Goal: Find specific page/section: Find specific page/section

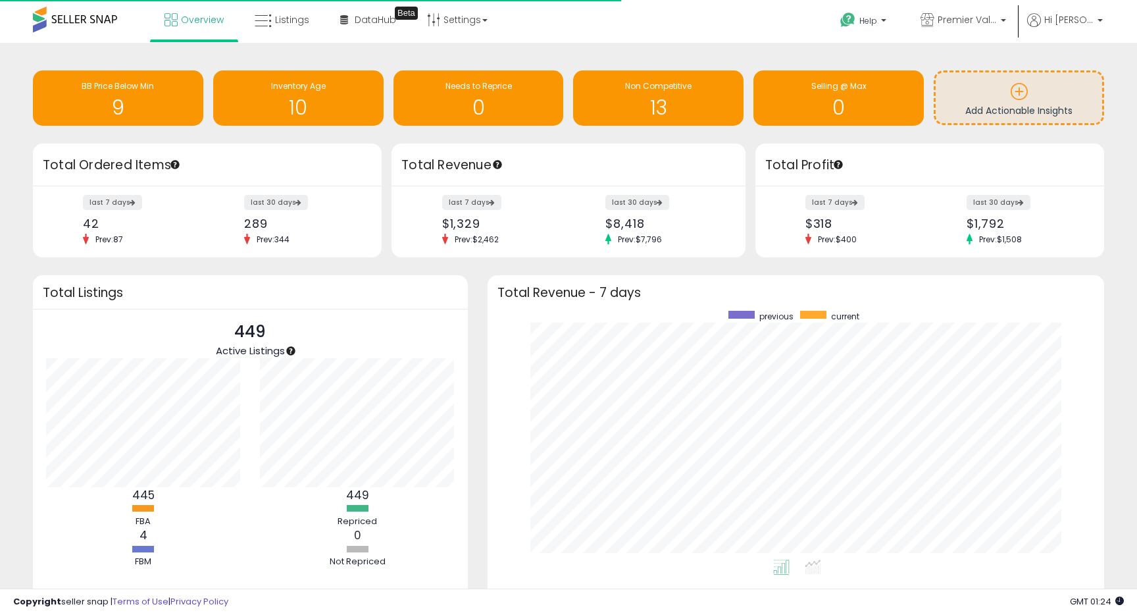
scroll to position [249, 590]
click at [277, 19] on span "Listings" at bounding box center [292, 19] width 34 height 13
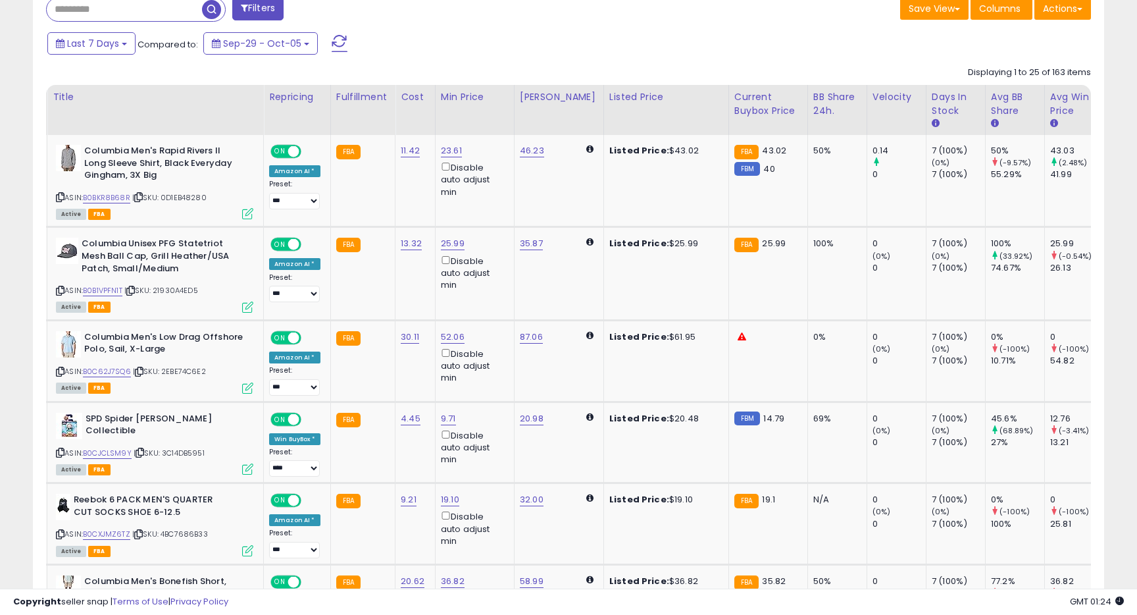
scroll to position [617, 0]
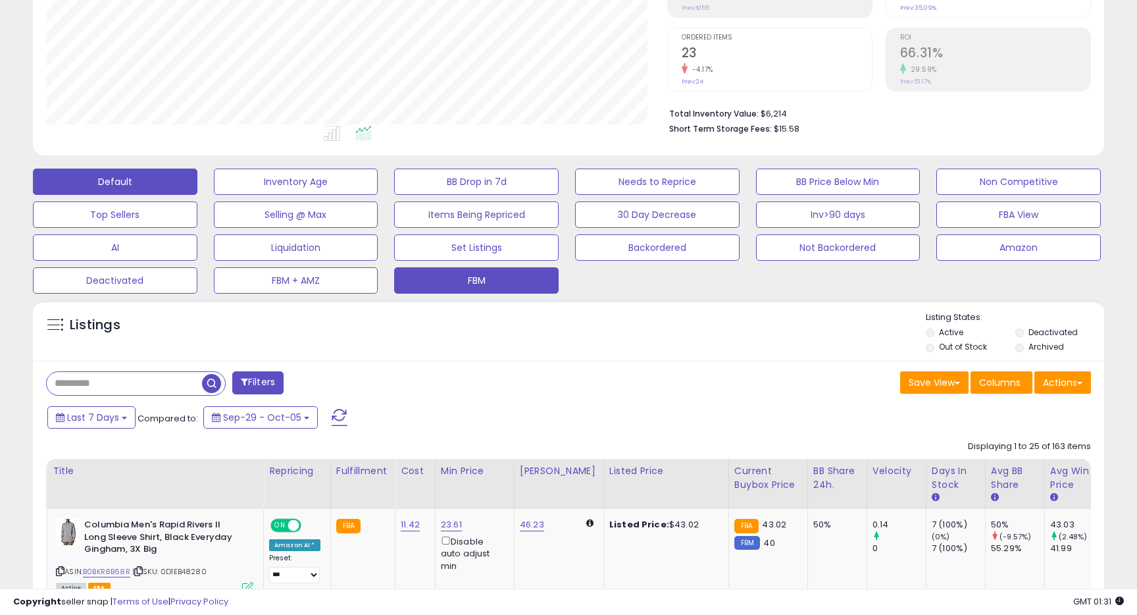
click at [473, 278] on button "FBM" at bounding box center [476, 280] width 165 height 26
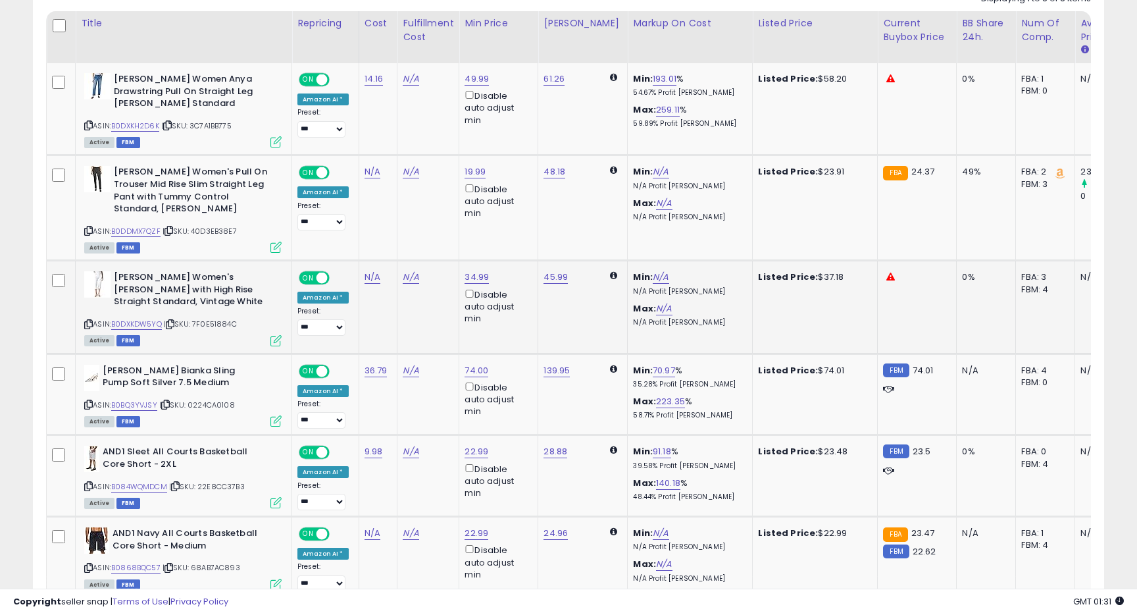
scroll to position [703, 0]
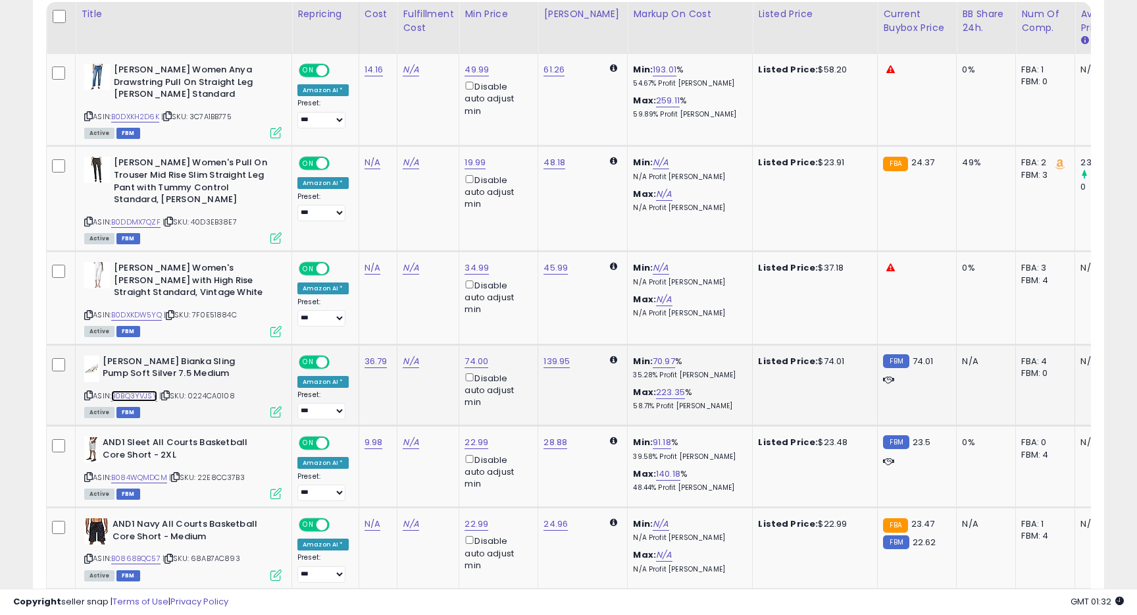
click at [143, 396] on link "B0BQ3YVJSY" at bounding box center [134, 395] width 46 height 11
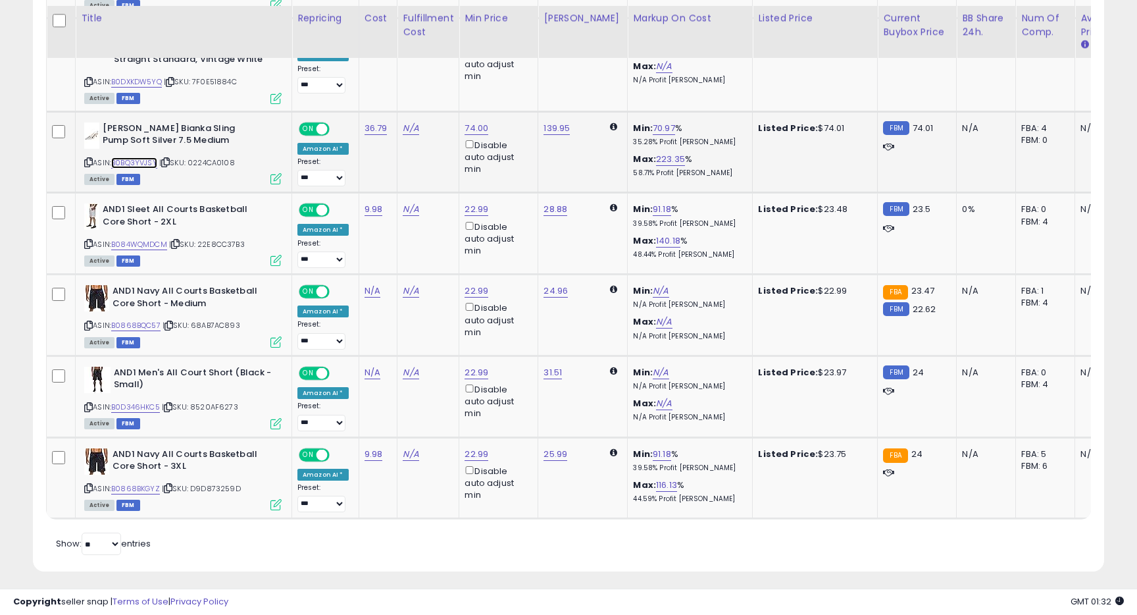
scroll to position [942, 0]
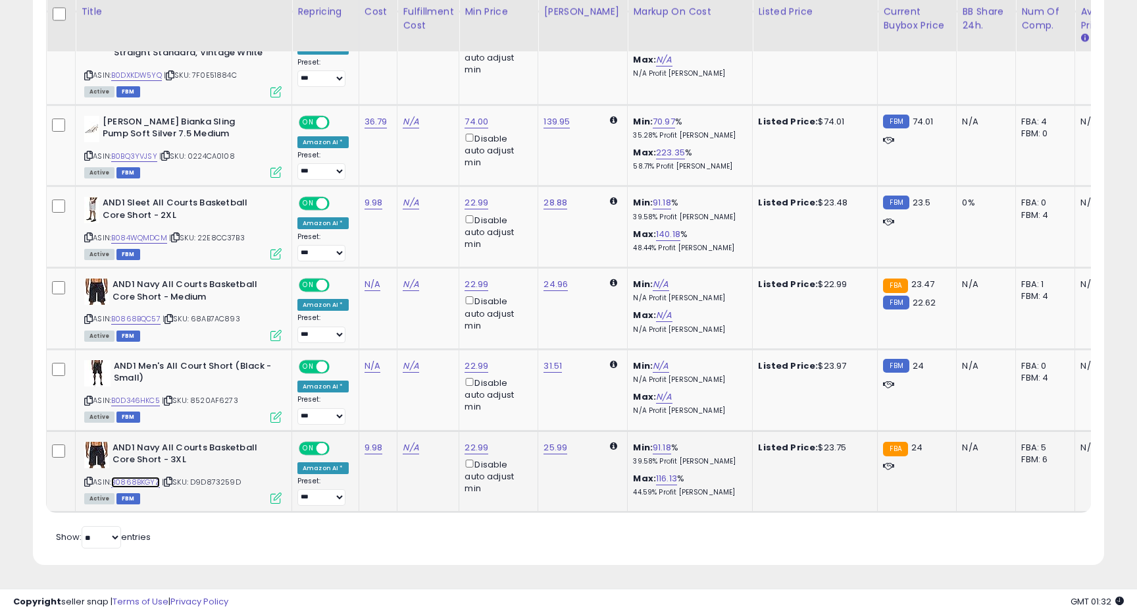
click at [138, 481] on link "B0868BKGYZ" at bounding box center [135, 482] width 49 height 11
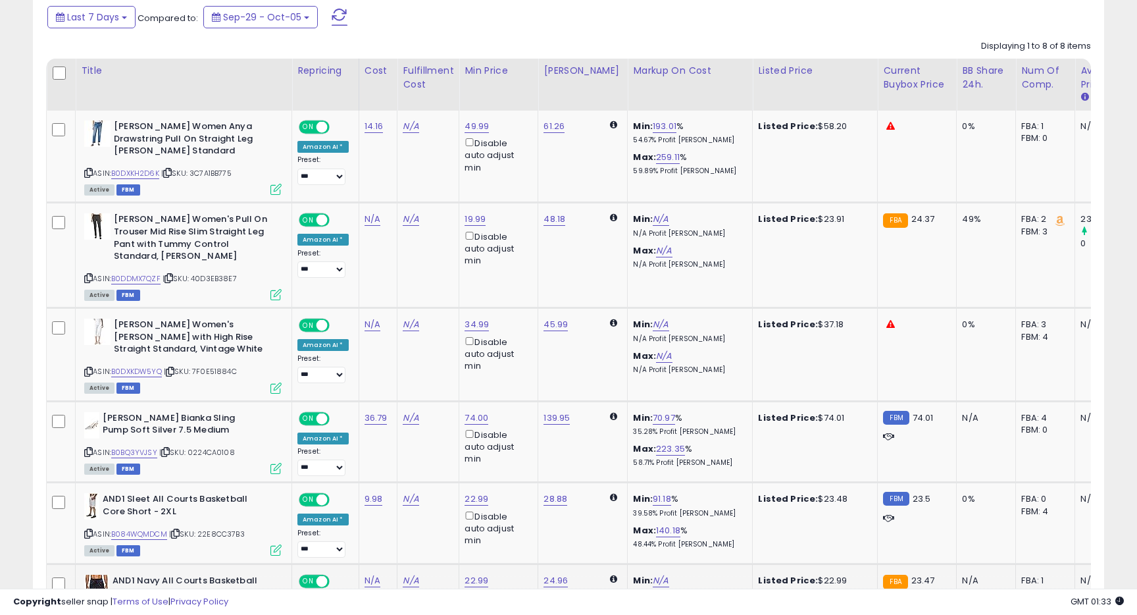
scroll to position [641, 0]
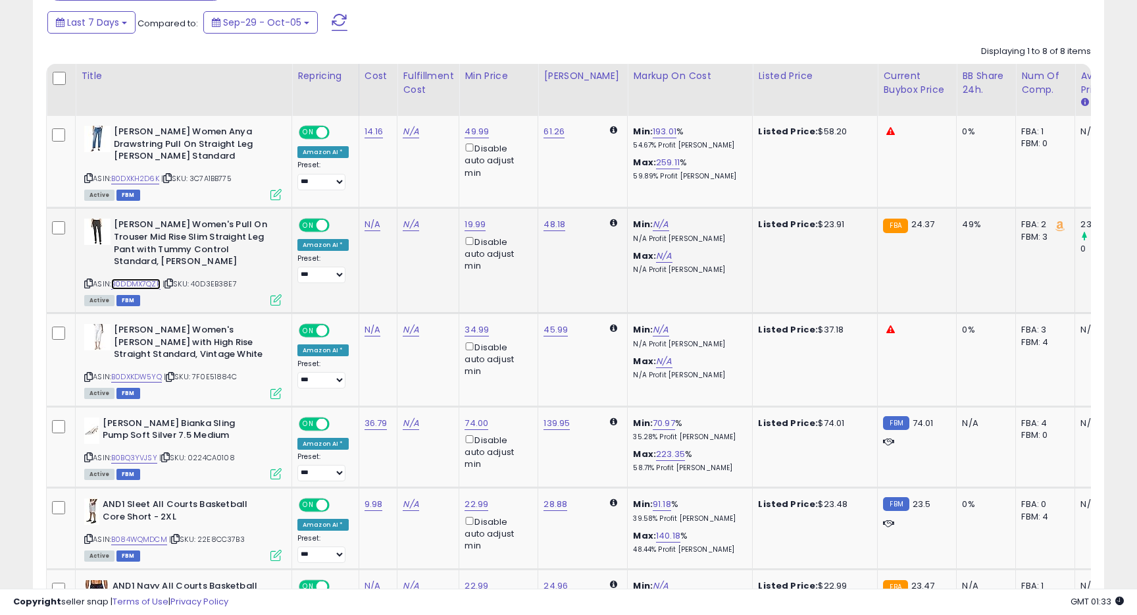
click at [152, 283] on link "B0DDMX7QZF" at bounding box center [135, 283] width 49 height 11
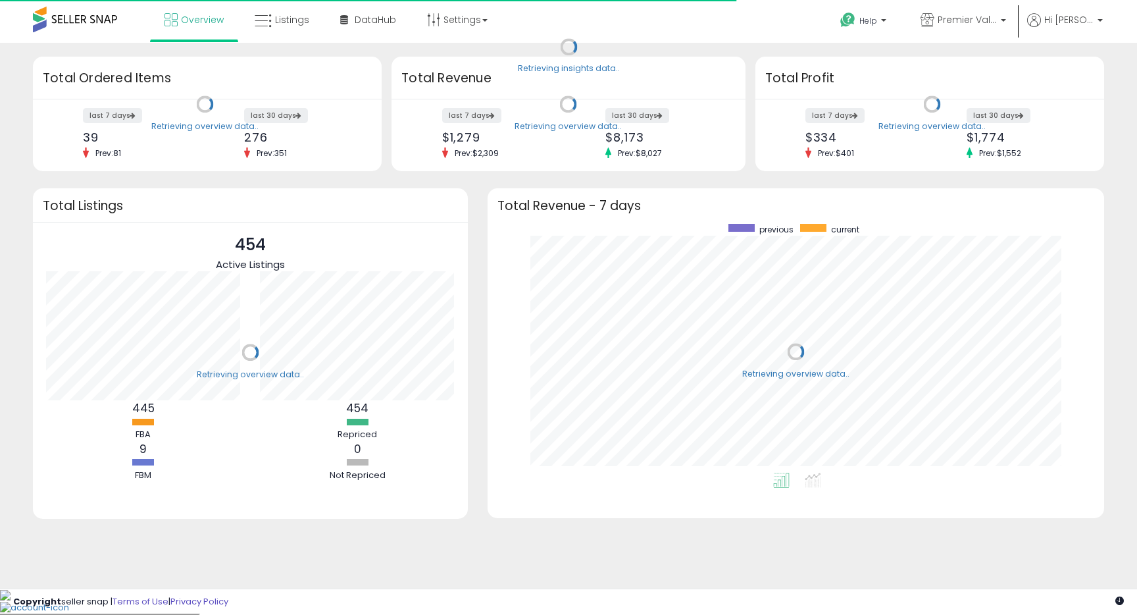
scroll to position [249, 590]
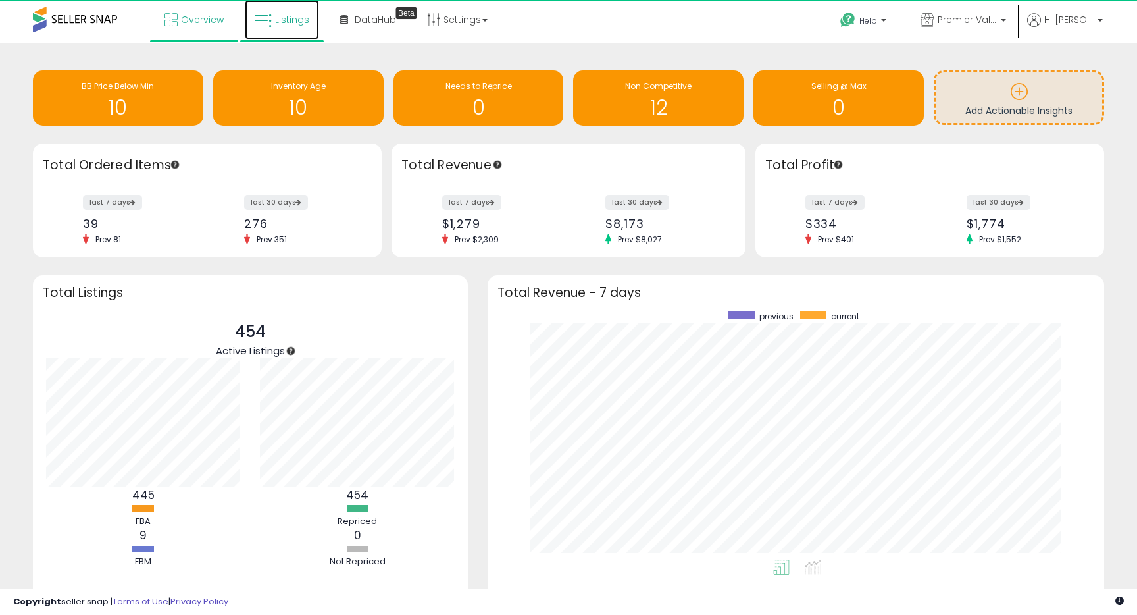
click at [281, 19] on span "Listings" at bounding box center [292, 19] width 34 height 13
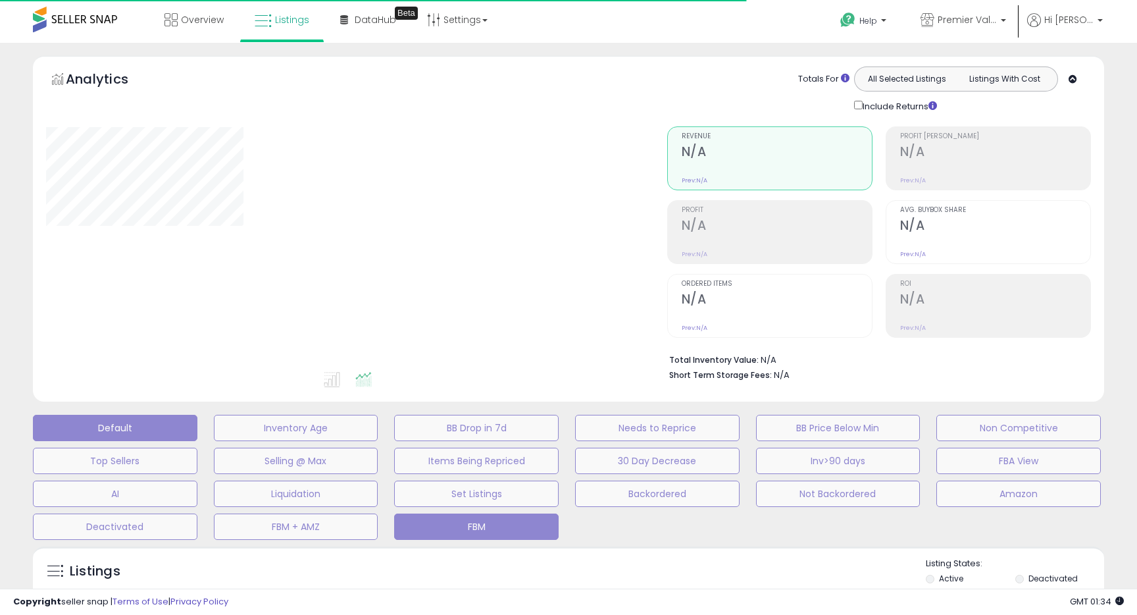
click at [444, 524] on button "FBM" at bounding box center [476, 526] width 165 height 26
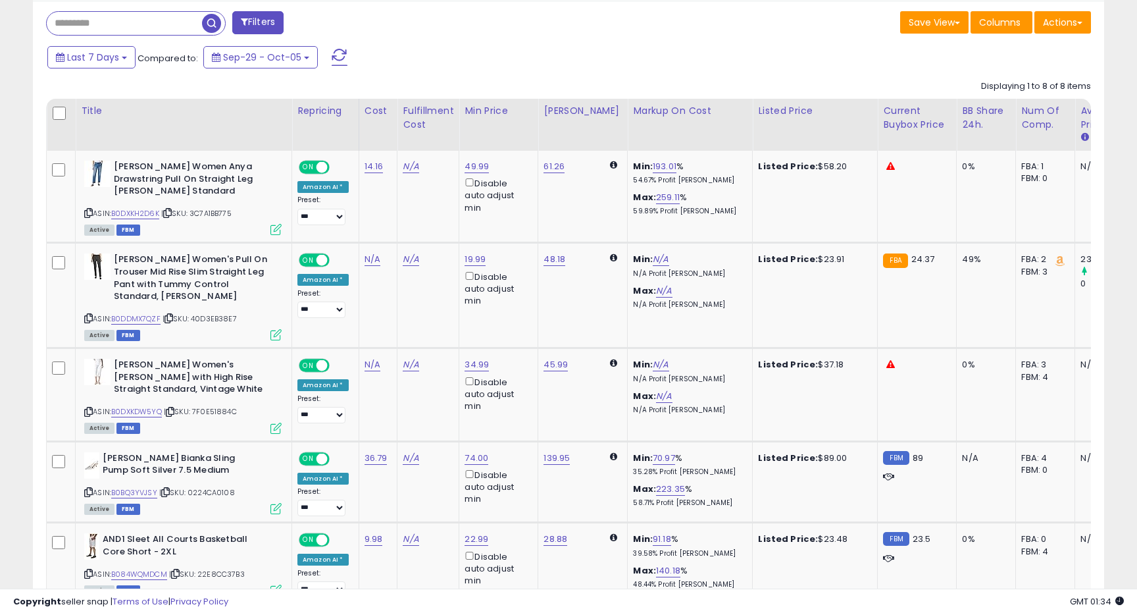
scroll to position [615, 0]
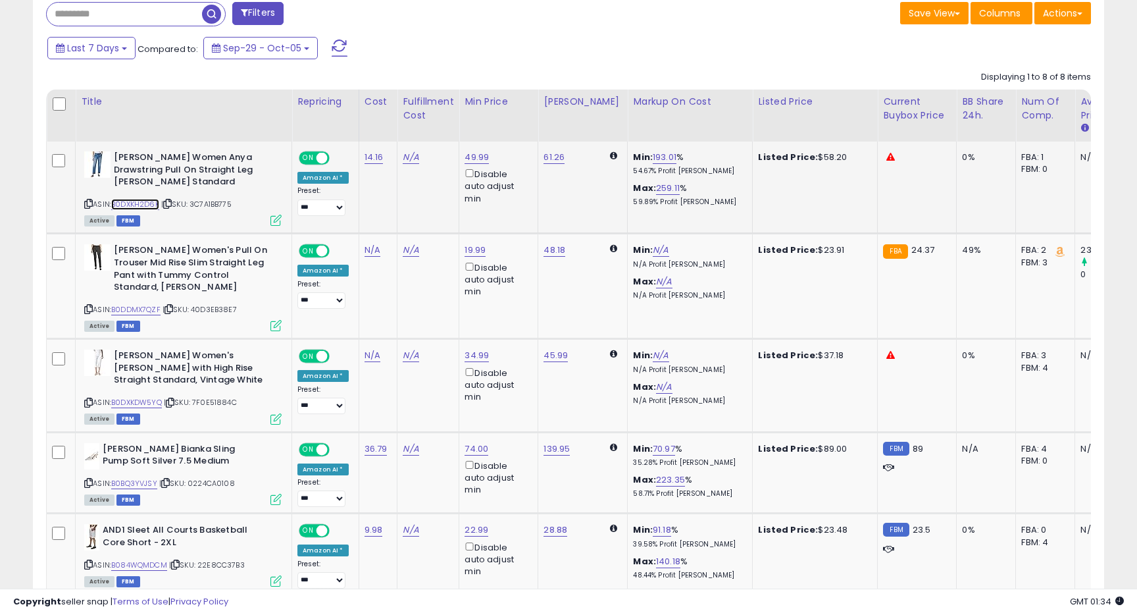
click at [153, 206] on link "B0DXKH2D6K" at bounding box center [135, 204] width 48 height 11
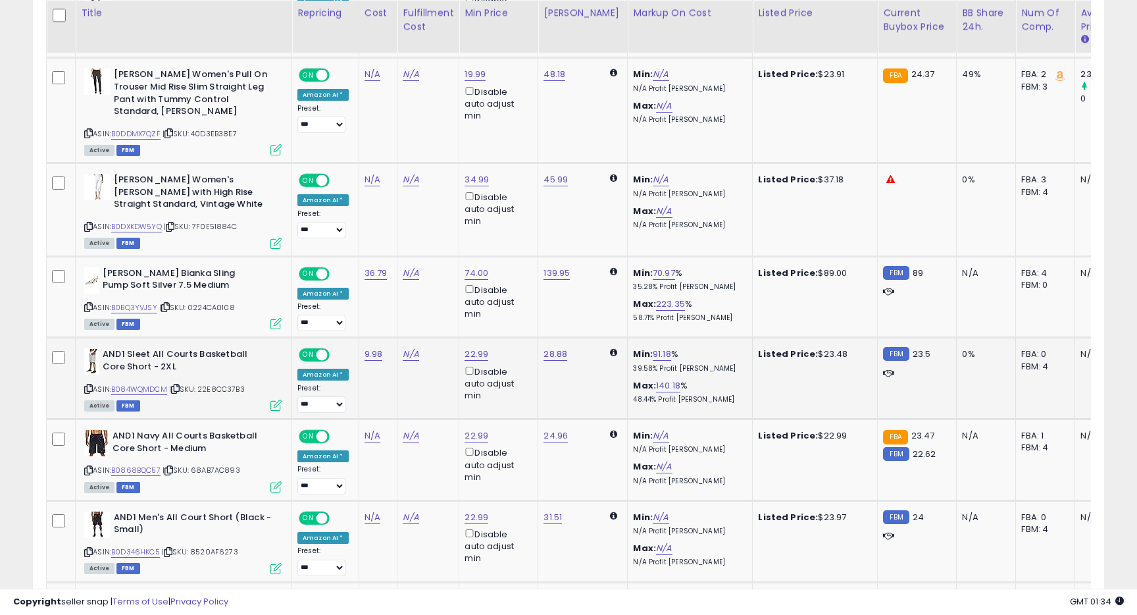
scroll to position [794, 0]
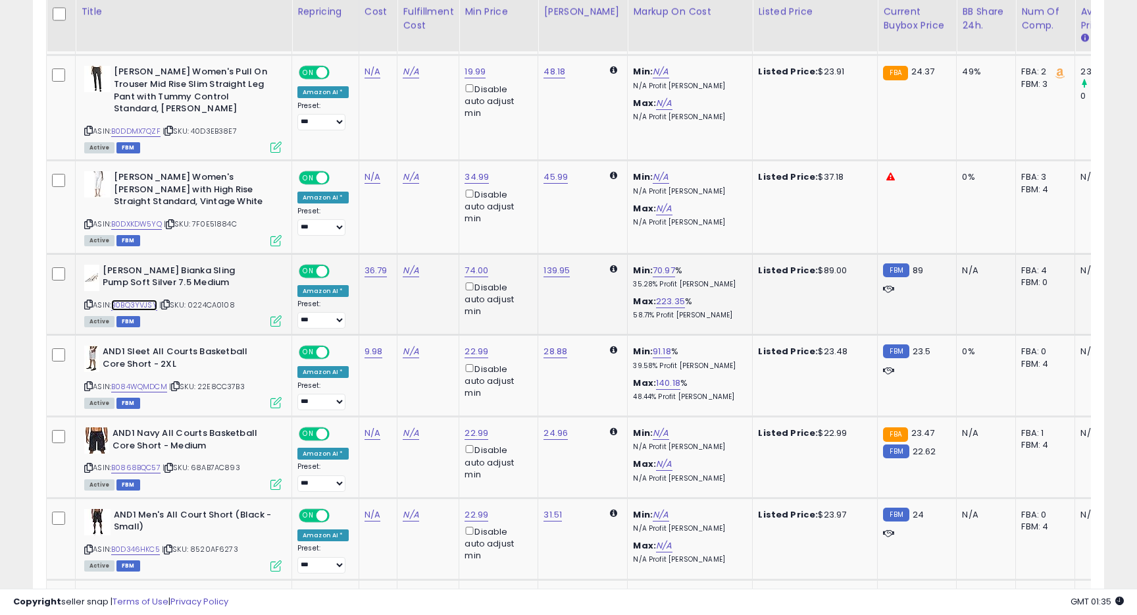
click at [134, 303] on link "B0BQ3YVJSY" at bounding box center [134, 304] width 46 height 11
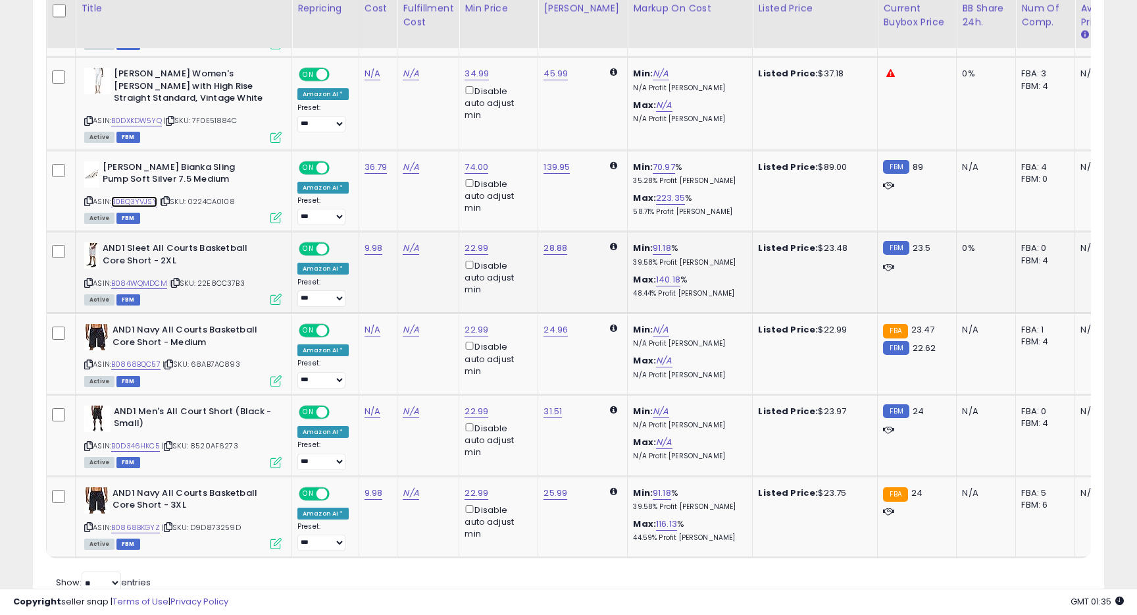
scroll to position [904, 0]
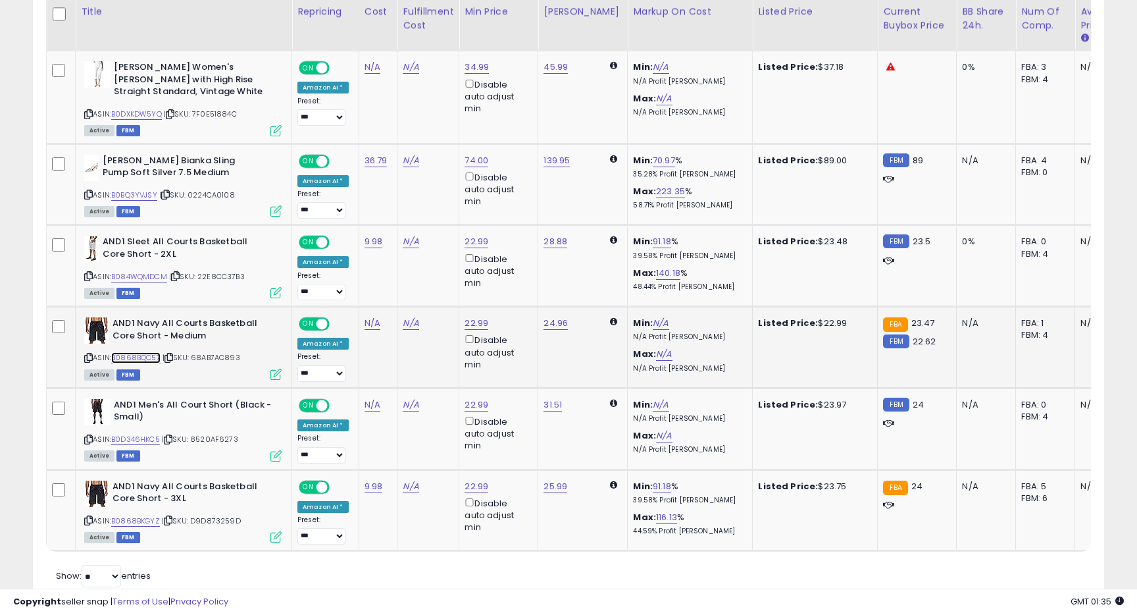
click at [139, 359] on link "B0868BQC57" at bounding box center [135, 357] width 49 height 11
click at [139, 438] on link "B0D346HKC5" at bounding box center [135, 439] width 49 height 11
click at [139, 515] on link "B0868BKGYZ" at bounding box center [135, 520] width 49 height 11
